Goal: Task Accomplishment & Management: Use online tool/utility

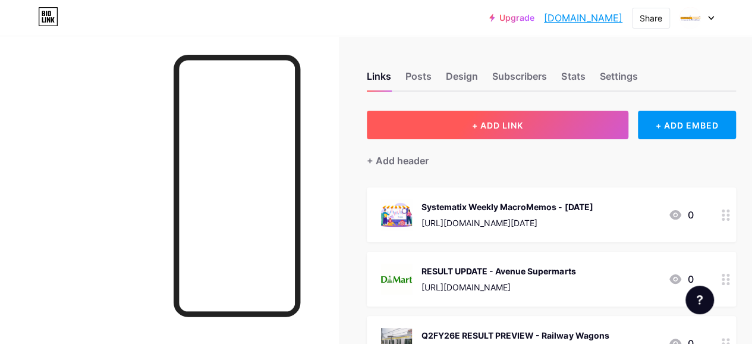
click at [474, 128] on button "+ ADD LINK" at bounding box center [498, 125] width 262 height 29
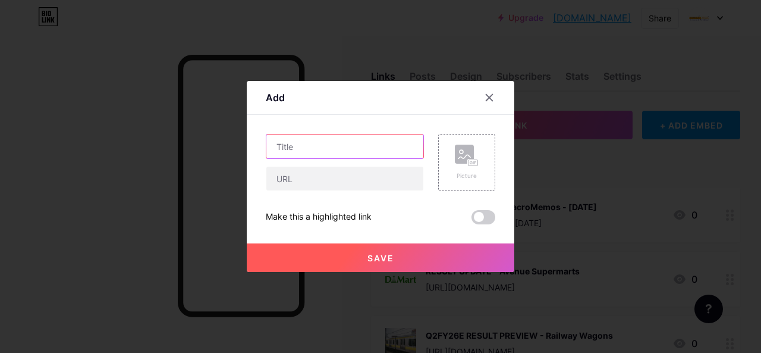
click at [288, 145] on input "text" at bounding box center [344, 146] width 157 height 24
paste input "RESULT UPDATE"
paste input "HCL Technologies"
type input "RESULT UPDATE - HCL Technologies"
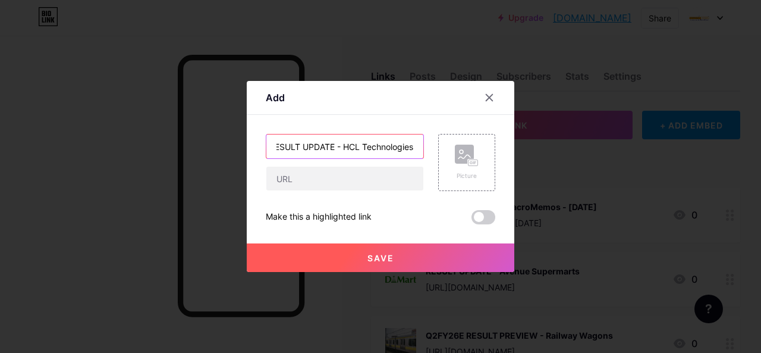
scroll to position [0, 0]
click at [327, 191] on div "RESULT UPDATE - HCL Technologies Picture Make this a highlighted link Save" at bounding box center [381, 179] width 230 height 90
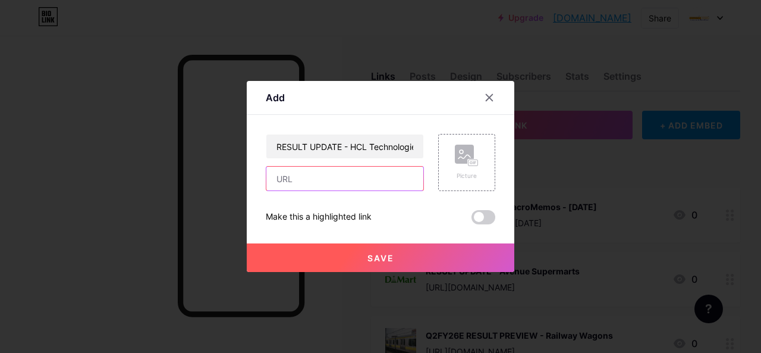
click at [327, 185] on input "text" at bounding box center [344, 179] width 157 height 24
paste input "[URL][DOMAIN_NAME][PHONE_NUMBER]"
type input "[URL][DOMAIN_NAME][PHONE_NUMBER]"
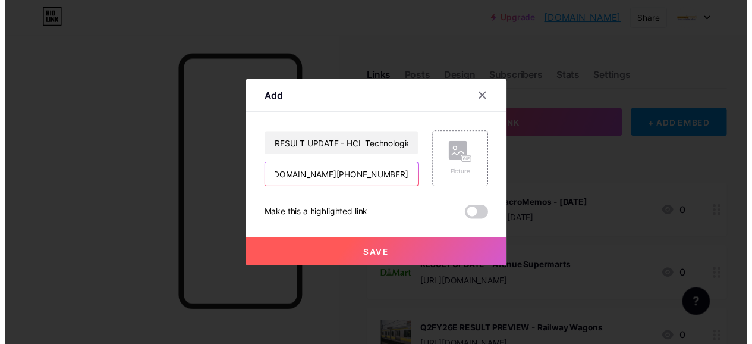
scroll to position [0, 0]
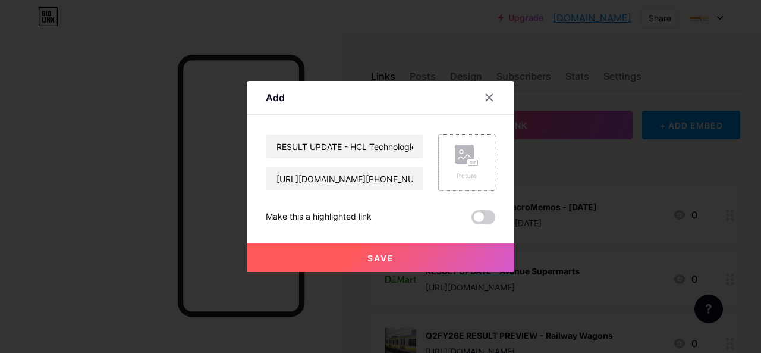
click at [468, 154] on rect at bounding box center [464, 154] width 19 height 19
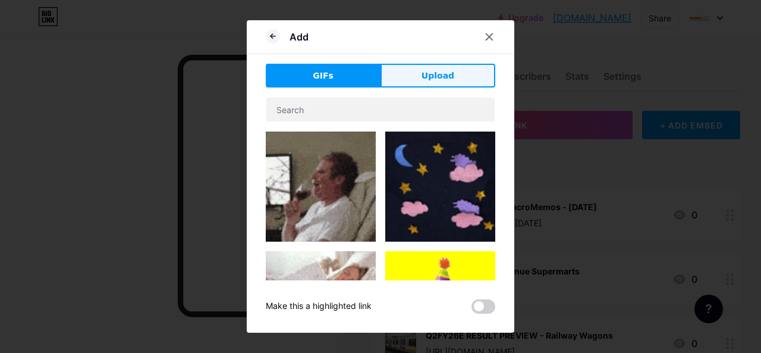
click at [450, 74] on span "Upload" at bounding box center [438, 76] width 33 height 12
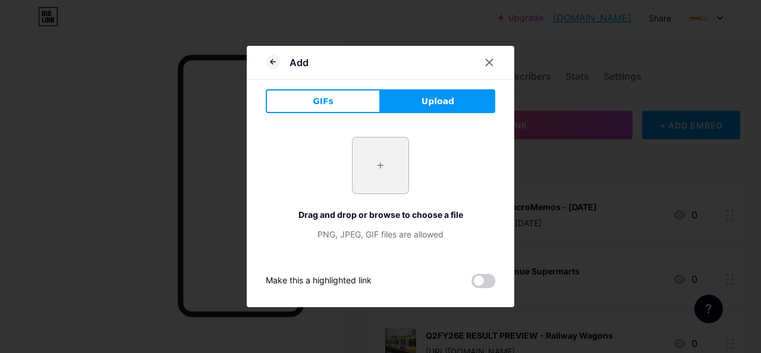
click at [360, 178] on input "file" at bounding box center [381, 165] width 56 height 56
type input "C:\fakepath\_HCL.png"
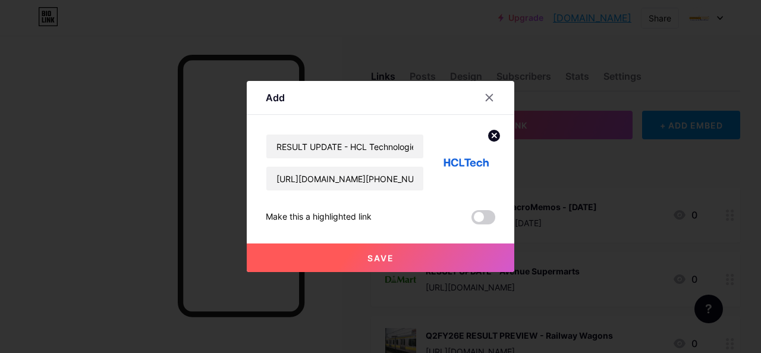
click at [415, 262] on button "Save" at bounding box center [381, 257] width 268 height 29
